Goal: Task Accomplishment & Management: Manage account settings

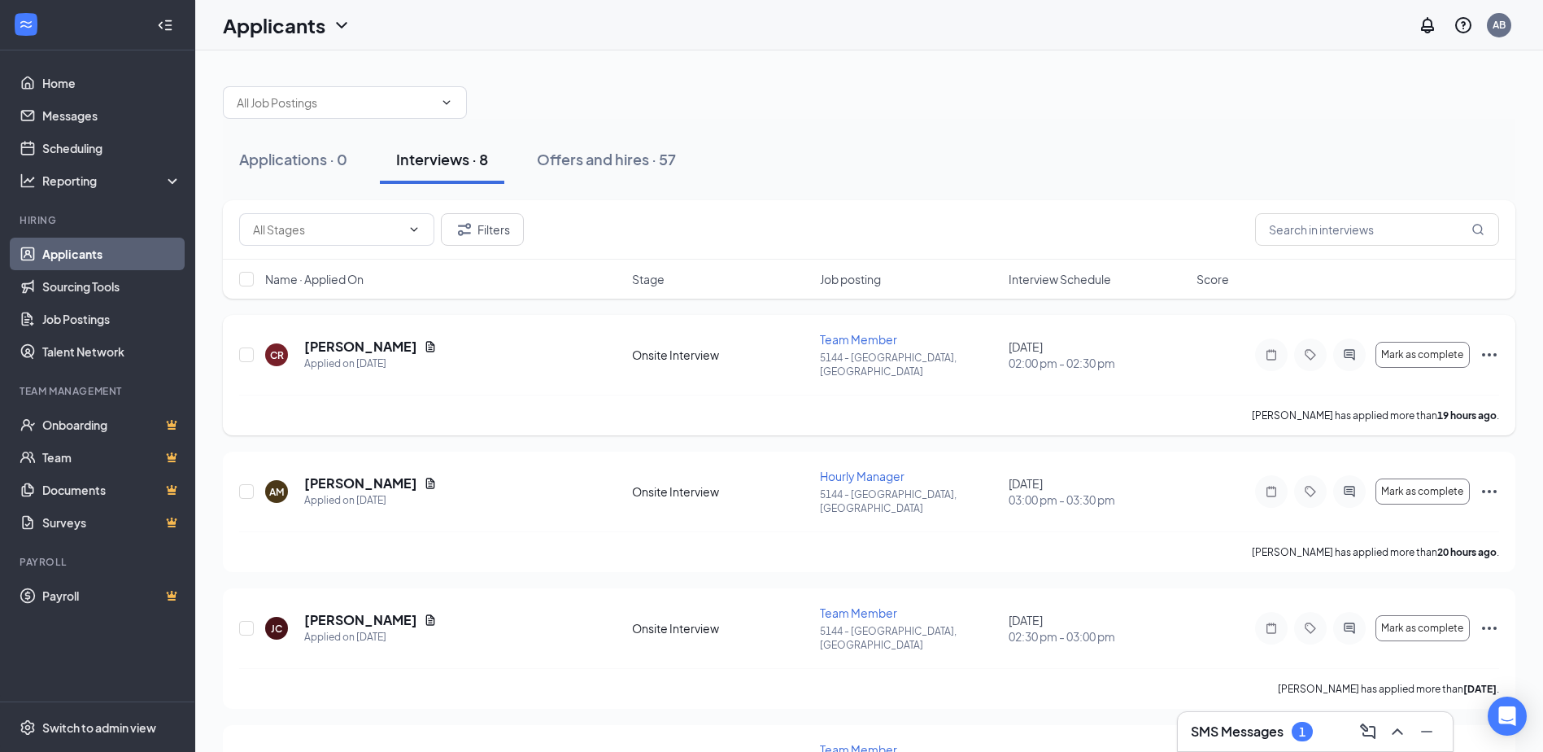
click at [630, 395] on div "[PERSON_NAME] has applied more than 19 hours ago ." at bounding box center [869, 415] width 1260 height 41
click at [1491, 351] on icon "Ellipses" at bounding box center [1490, 355] width 20 height 20
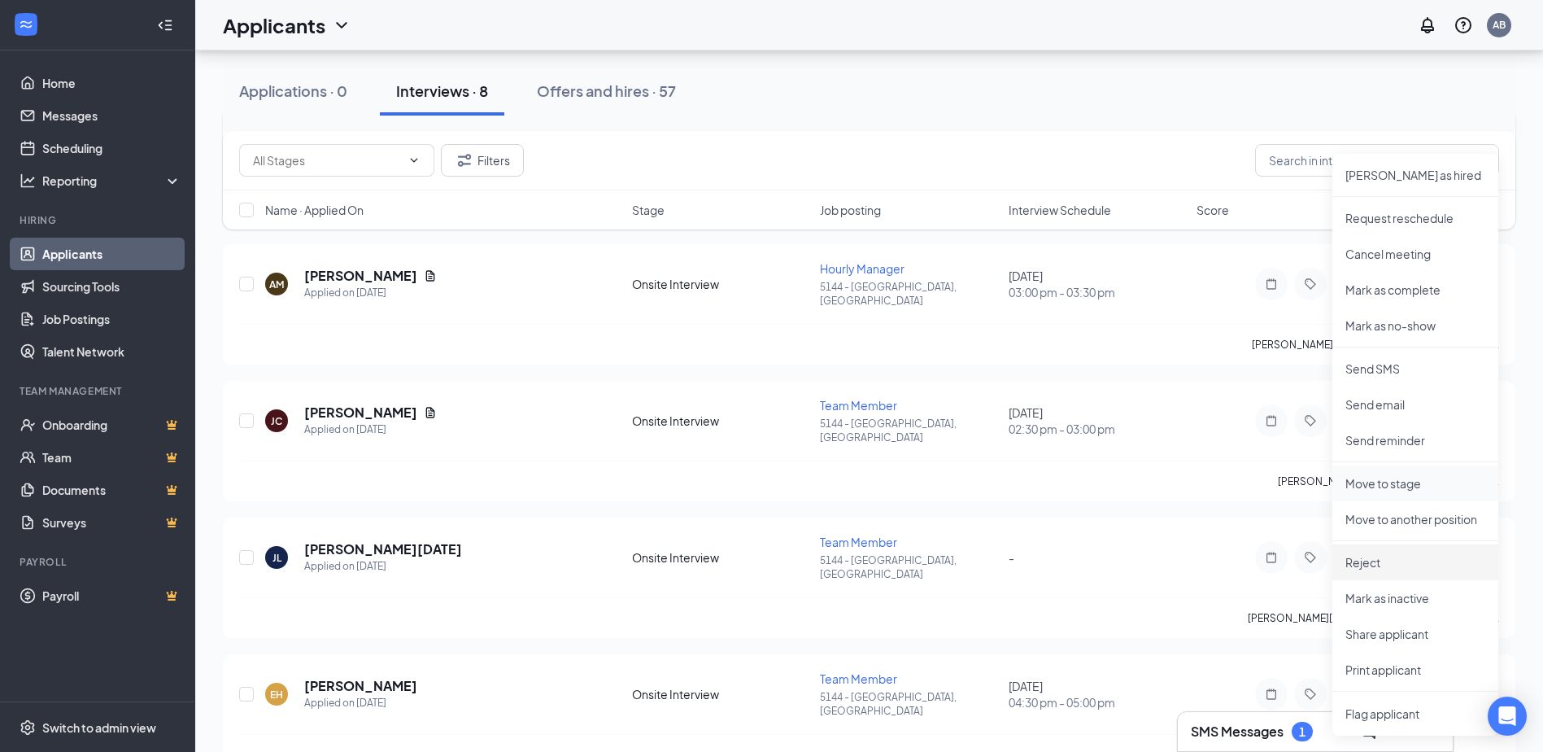
scroll to position [244, 0]
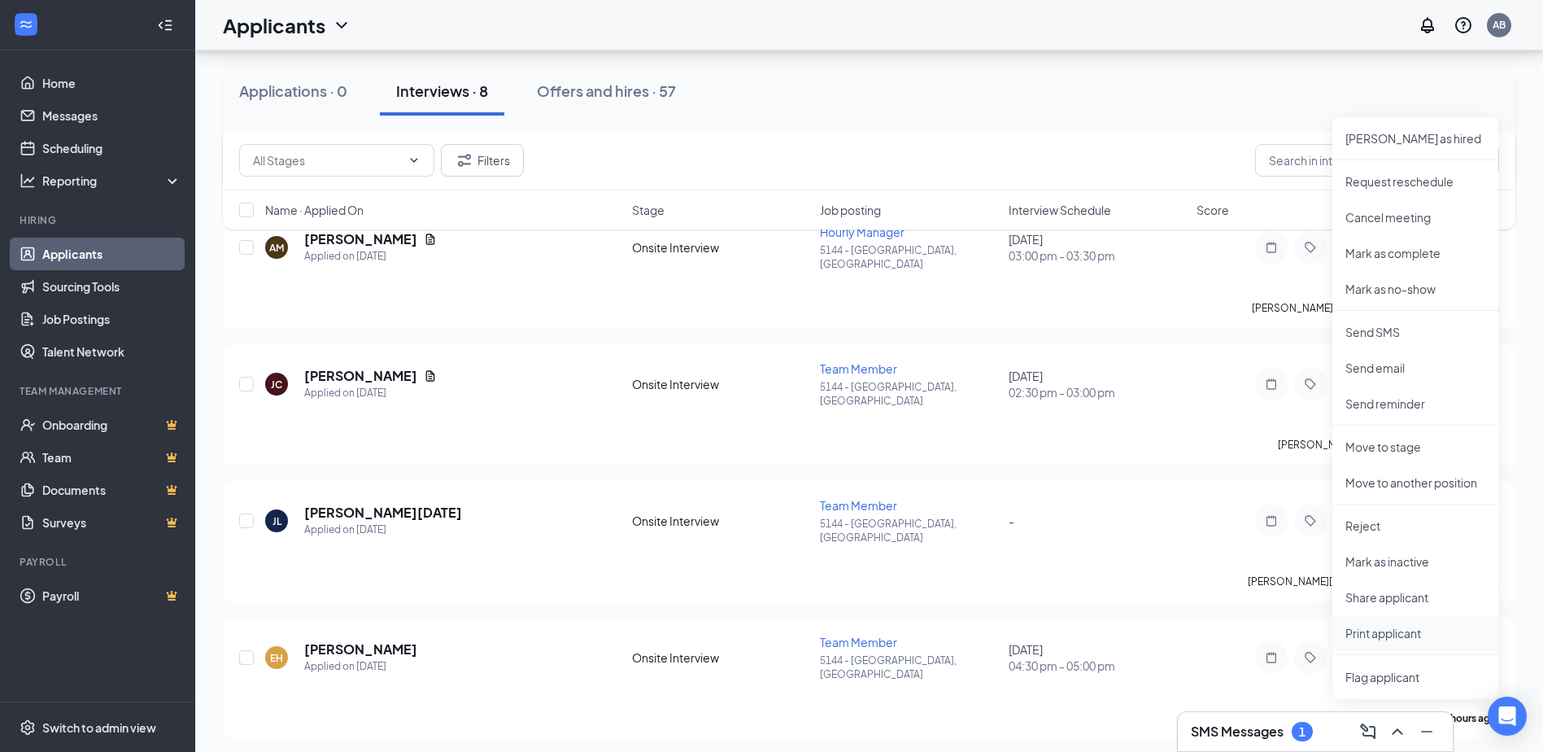
click at [1406, 630] on p "Print applicant" at bounding box center [1415, 633] width 140 height 16
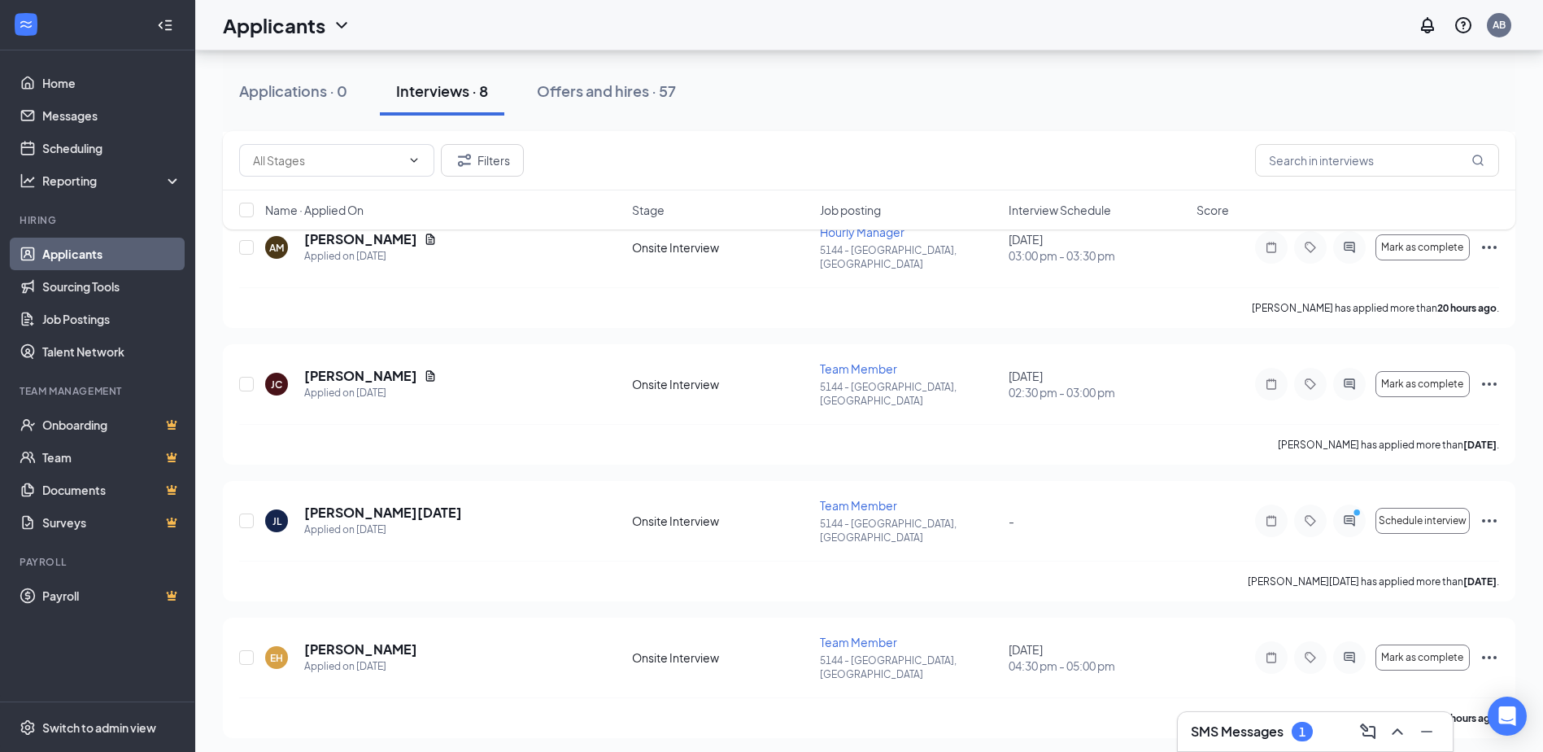
click at [1336, 735] on div "SMS Messages 1" at bounding box center [1315, 731] width 249 height 26
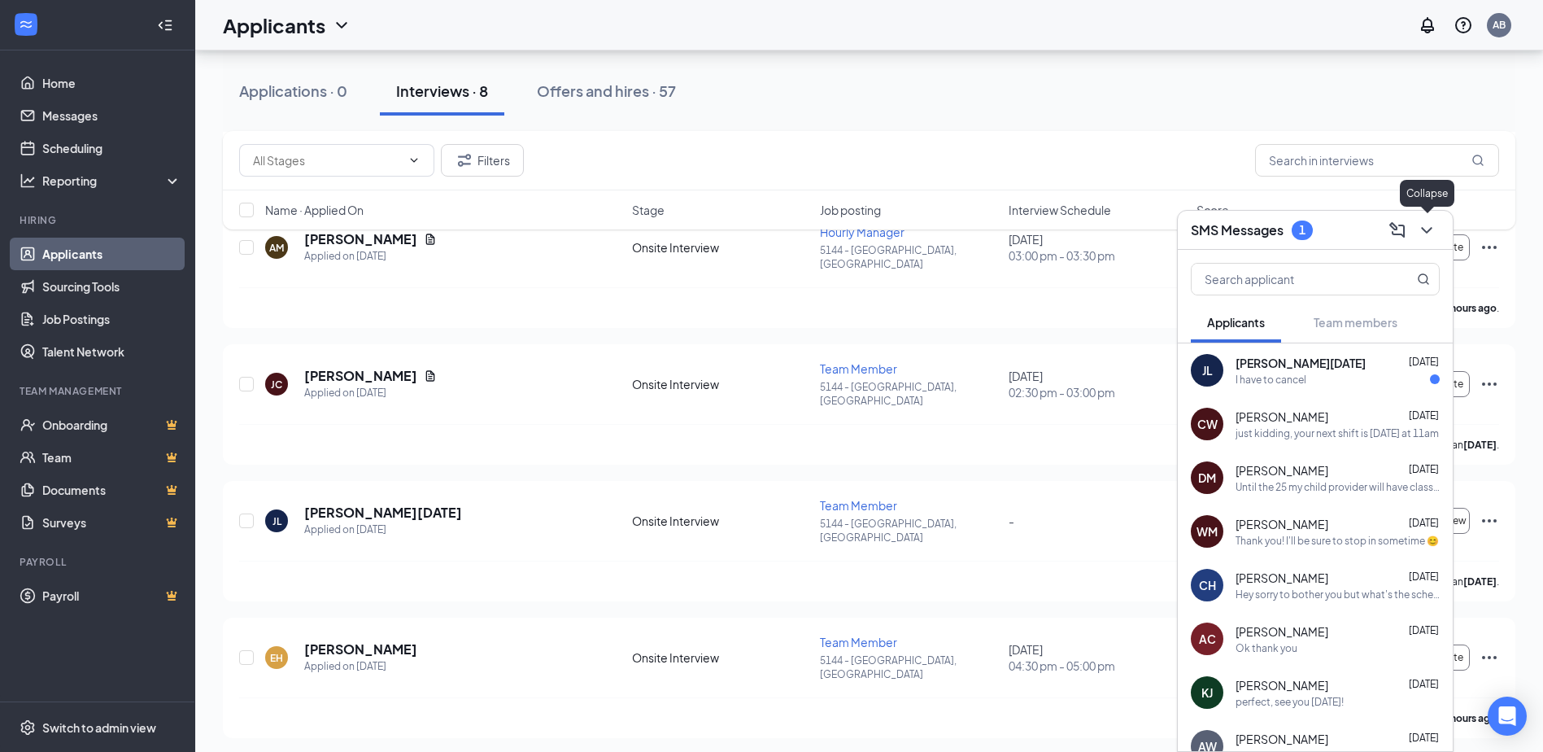
click at [1427, 236] on icon "ChevronDown" at bounding box center [1427, 230] width 20 height 20
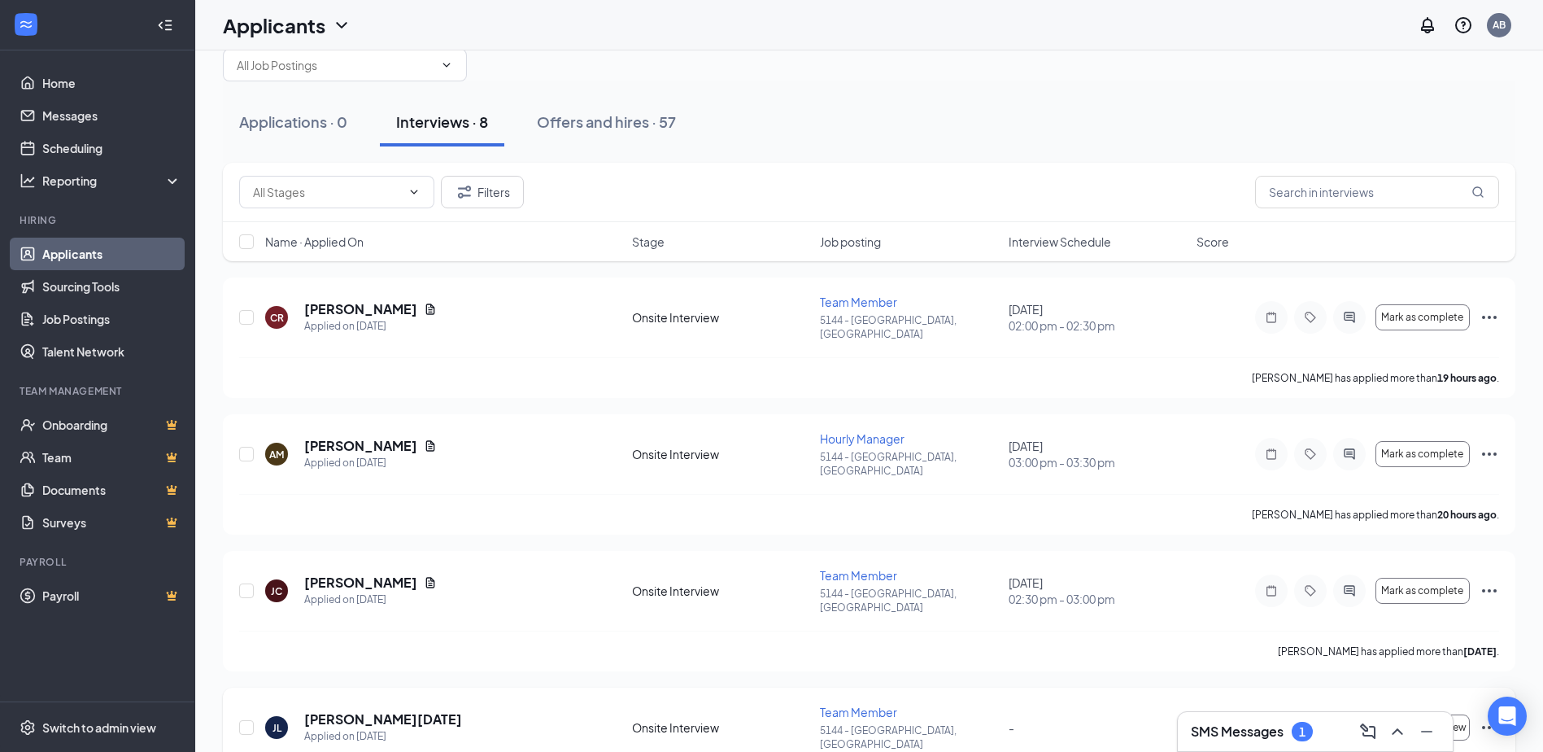
scroll to position [0, 0]
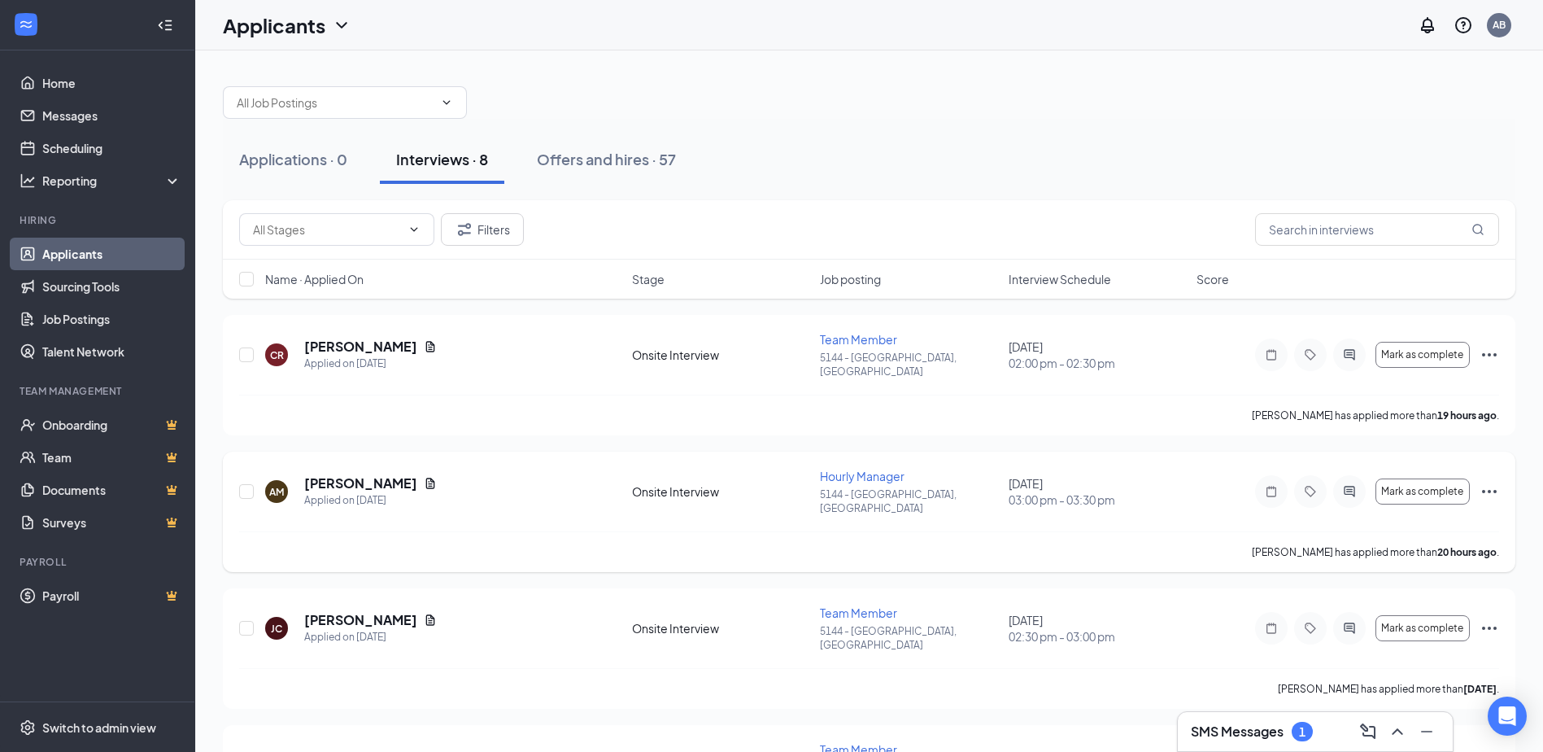
click at [1492, 482] on icon "Ellipses" at bounding box center [1490, 492] width 20 height 20
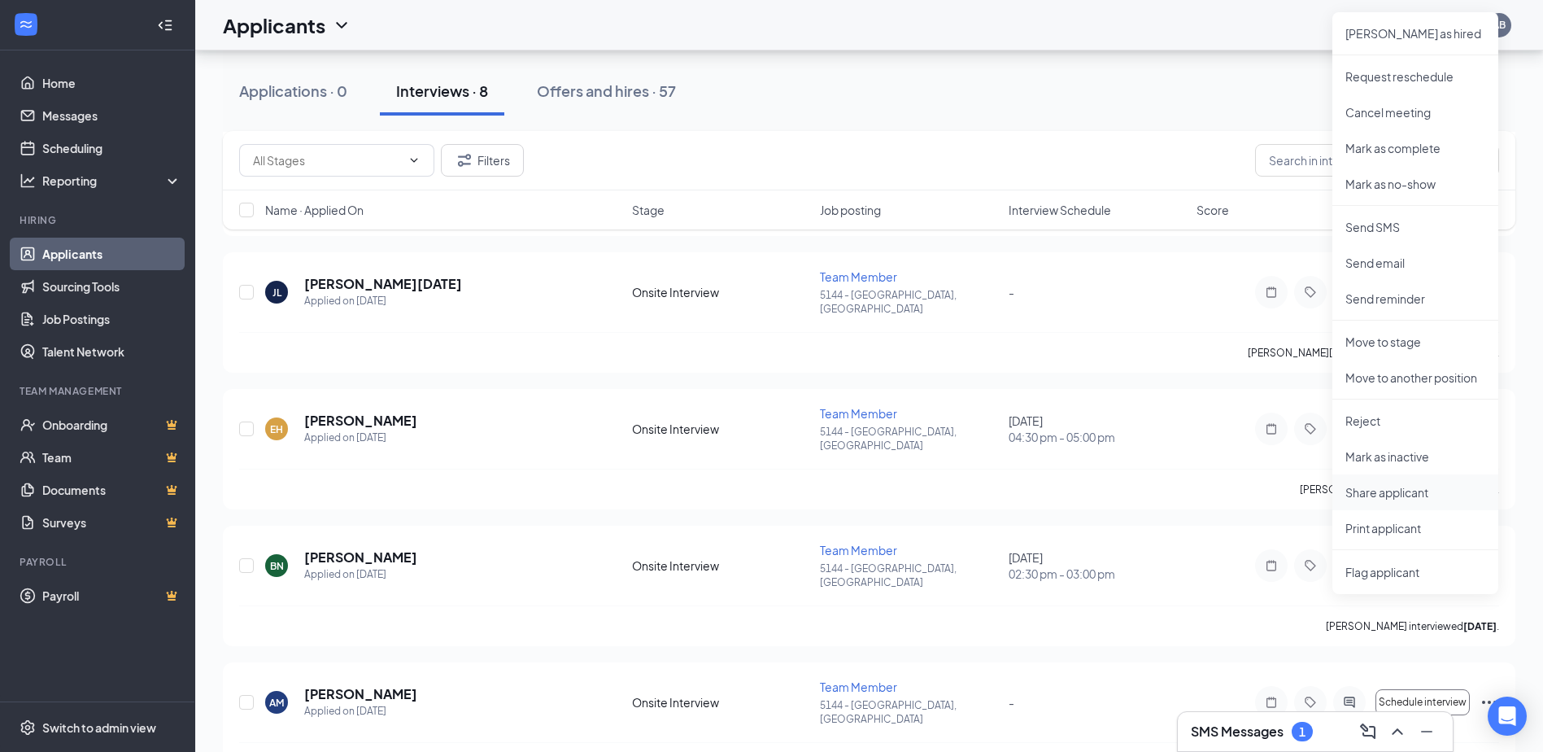
scroll to position [488, 0]
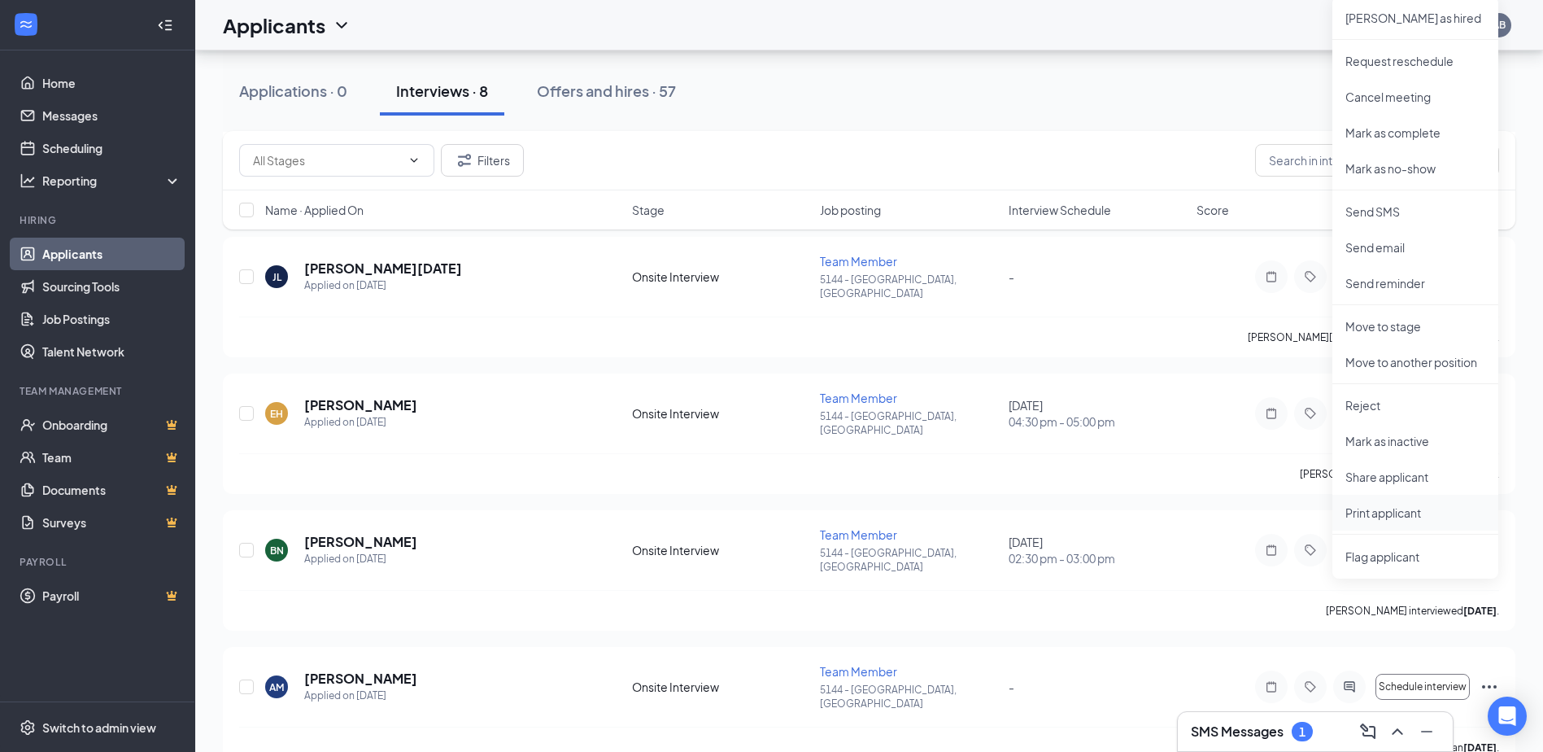
click at [1384, 517] on p "Print applicant" at bounding box center [1415, 512] width 140 height 16
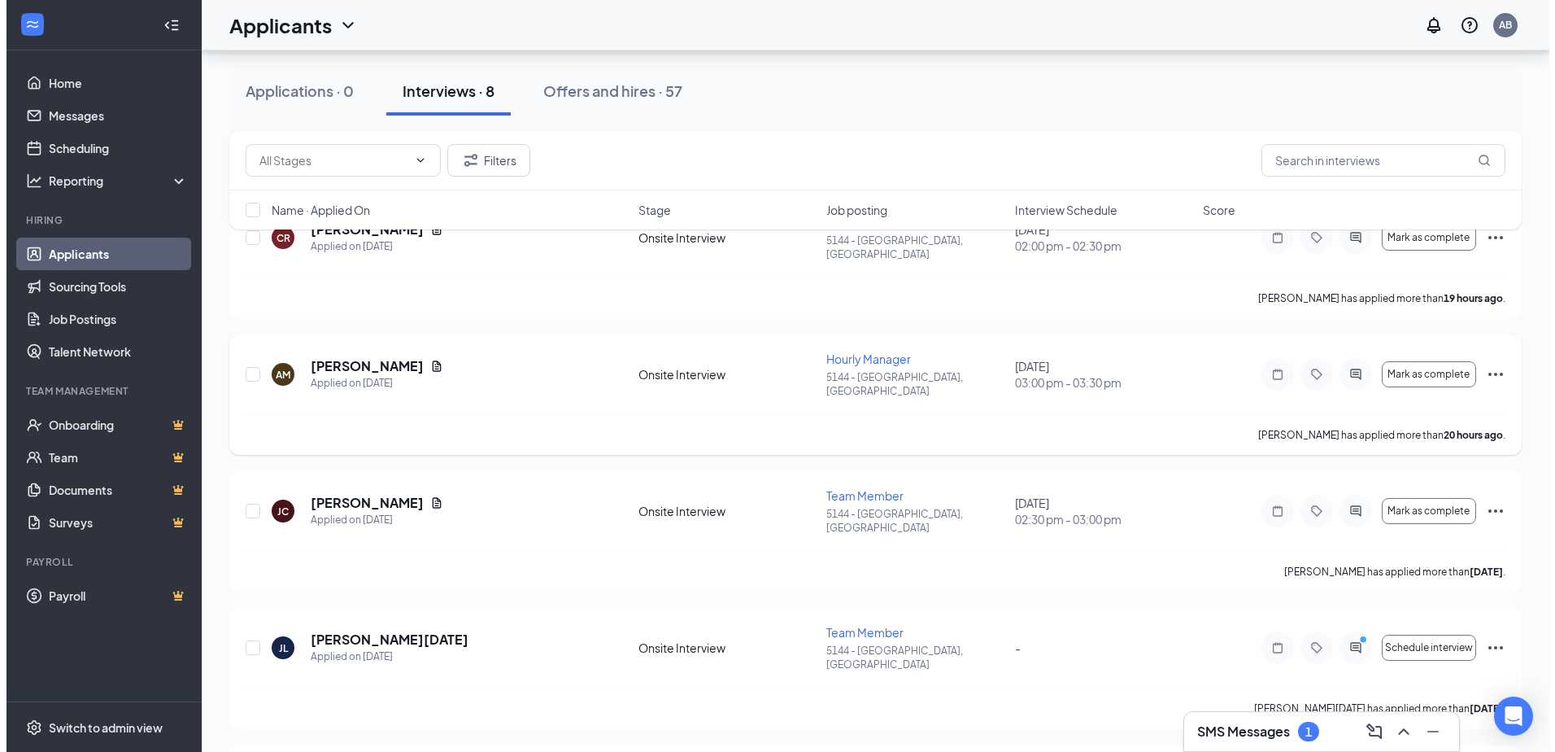
scroll to position [163, 0]
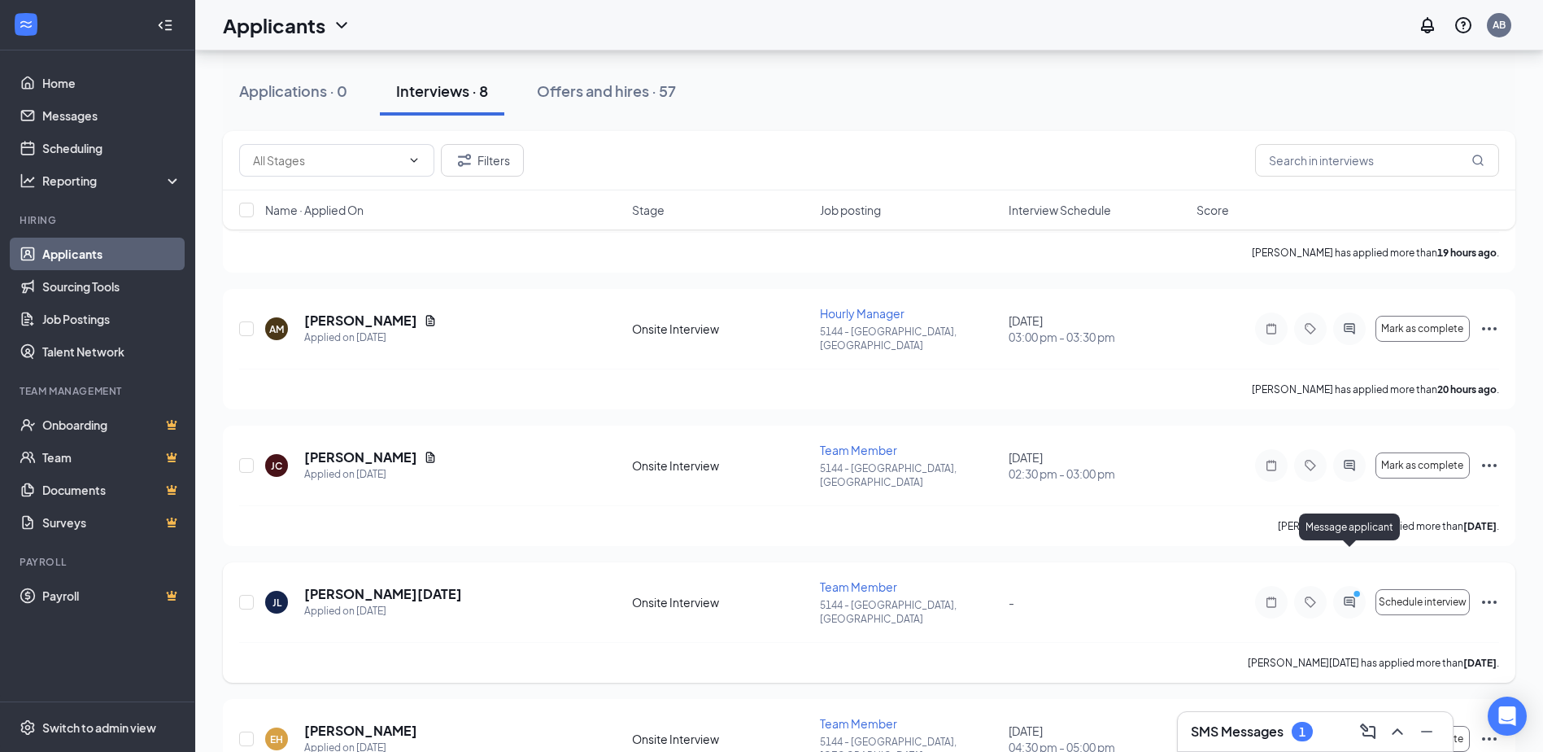
click at [1356, 589] on icon "PrimaryDot" at bounding box center [1360, 595] width 20 height 13
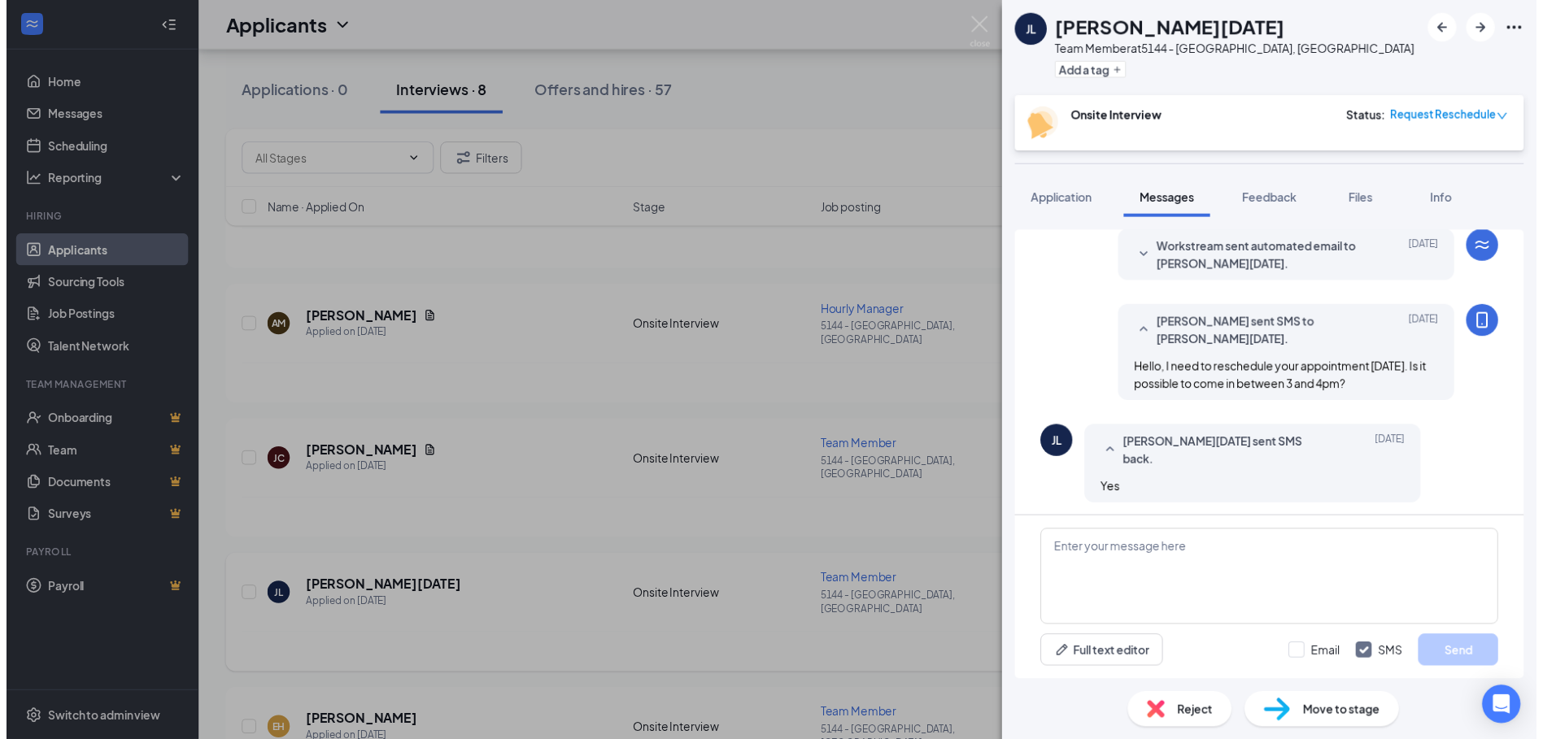
scroll to position [566, 0]
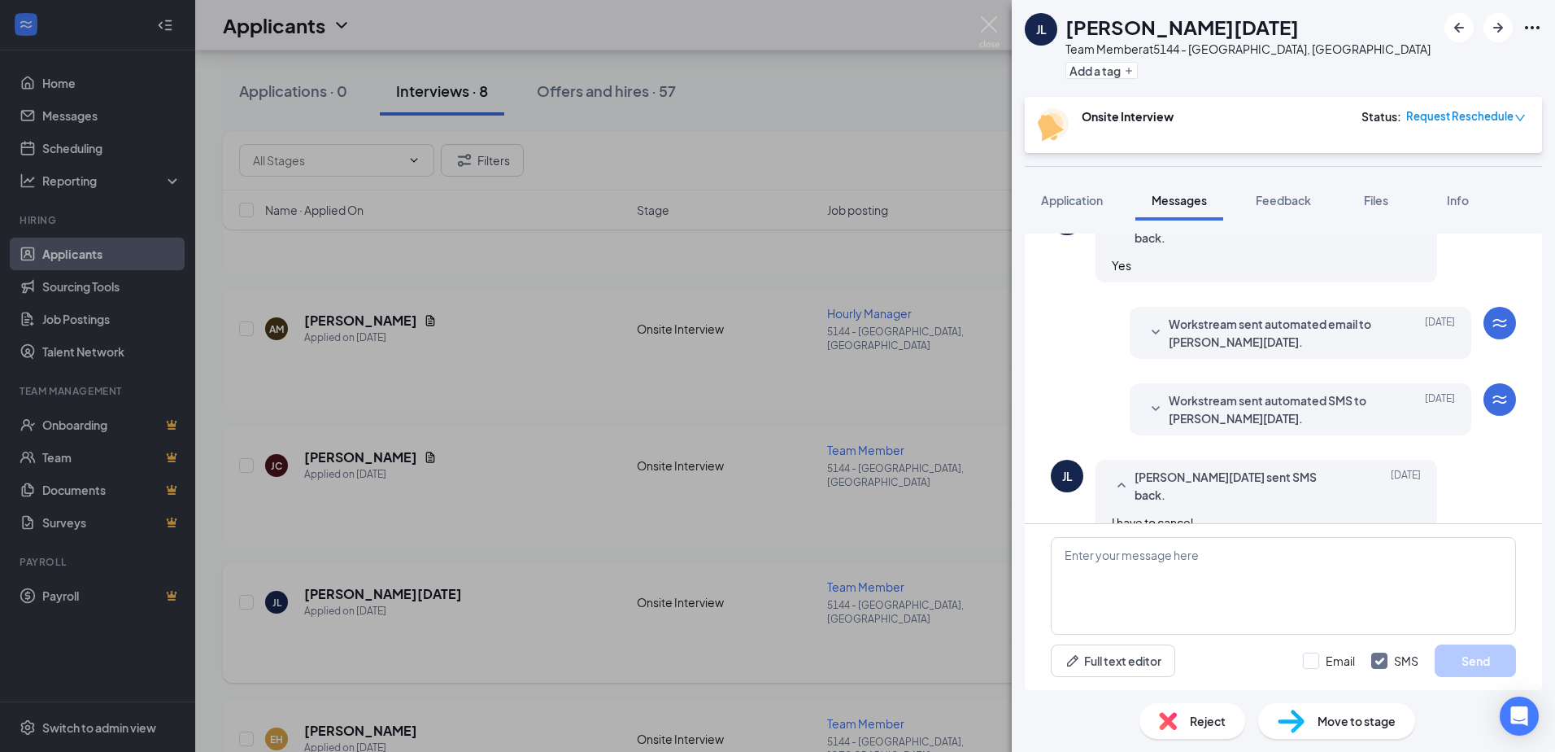
click at [1181, 726] on div "Reject" at bounding box center [1193, 721] width 106 height 36
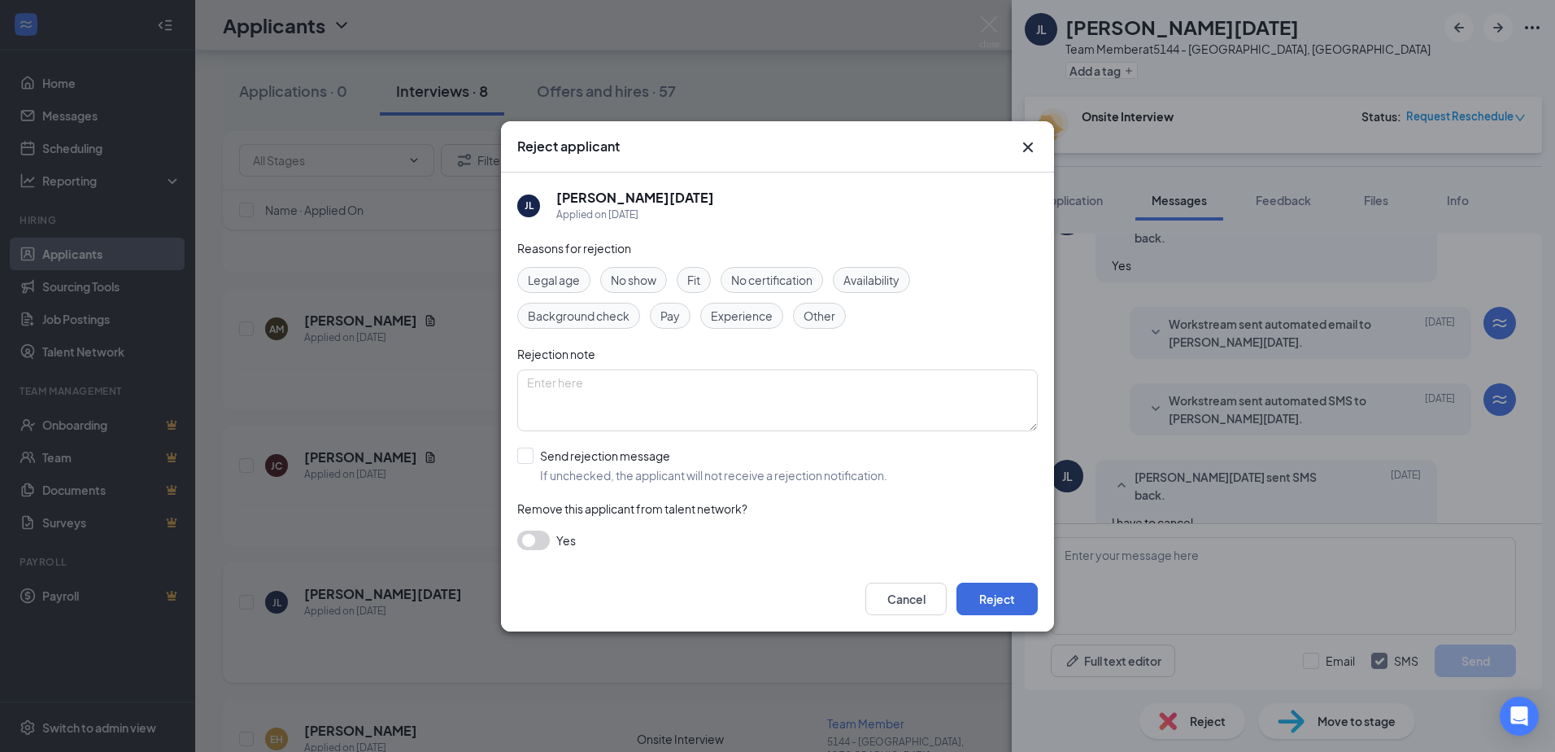
click at [813, 320] on span "Other" at bounding box center [820, 316] width 32 height 18
click at [1012, 608] on button "Reject" at bounding box center [997, 598] width 81 height 33
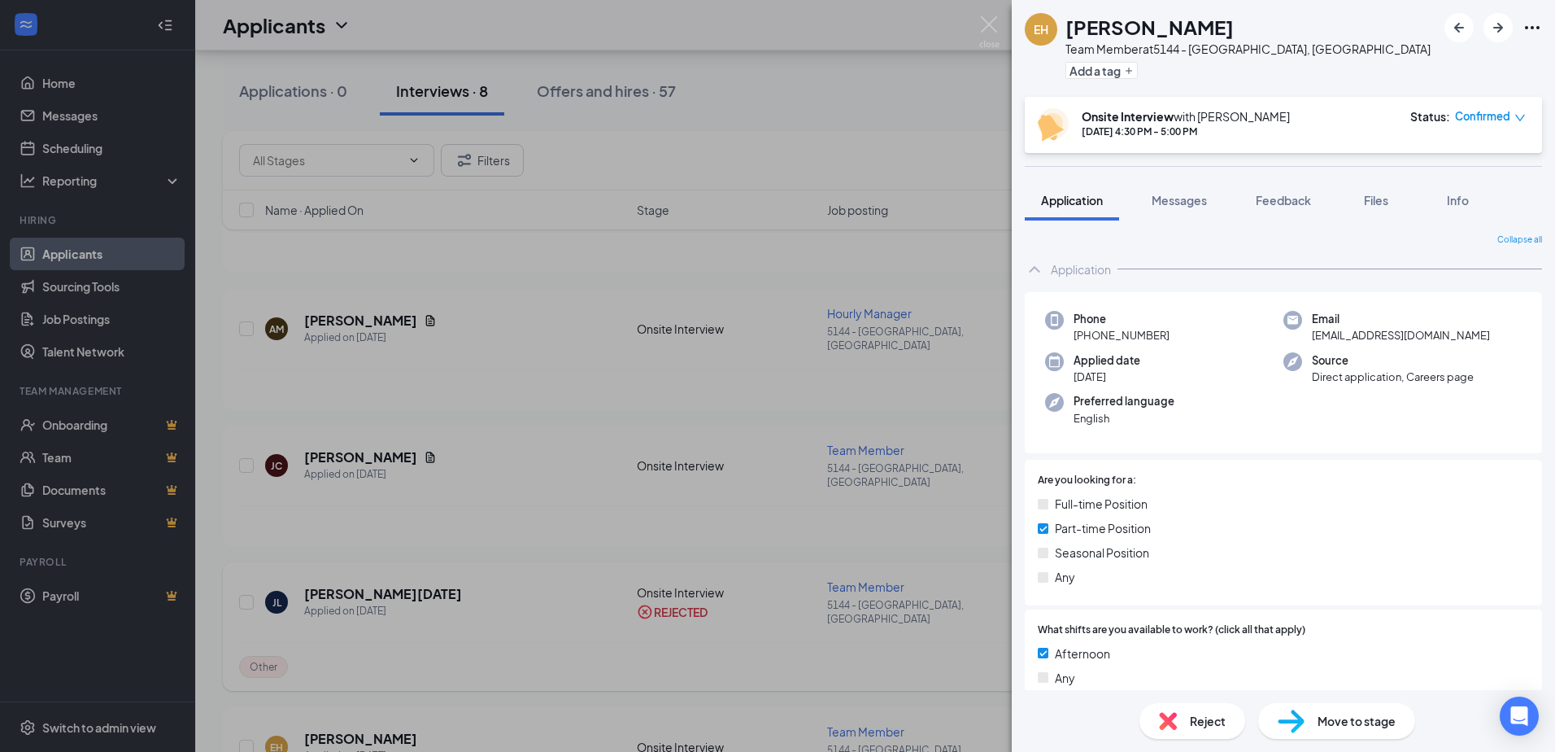
click at [751, 89] on div "EH [PERSON_NAME] Team Member at 5144 - Superior, [GEOGRAPHIC_DATA] Add a tag On…" at bounding box center [777, 376] width 1555 height 752
